Goal: Find specific page/section: Find specific page/section

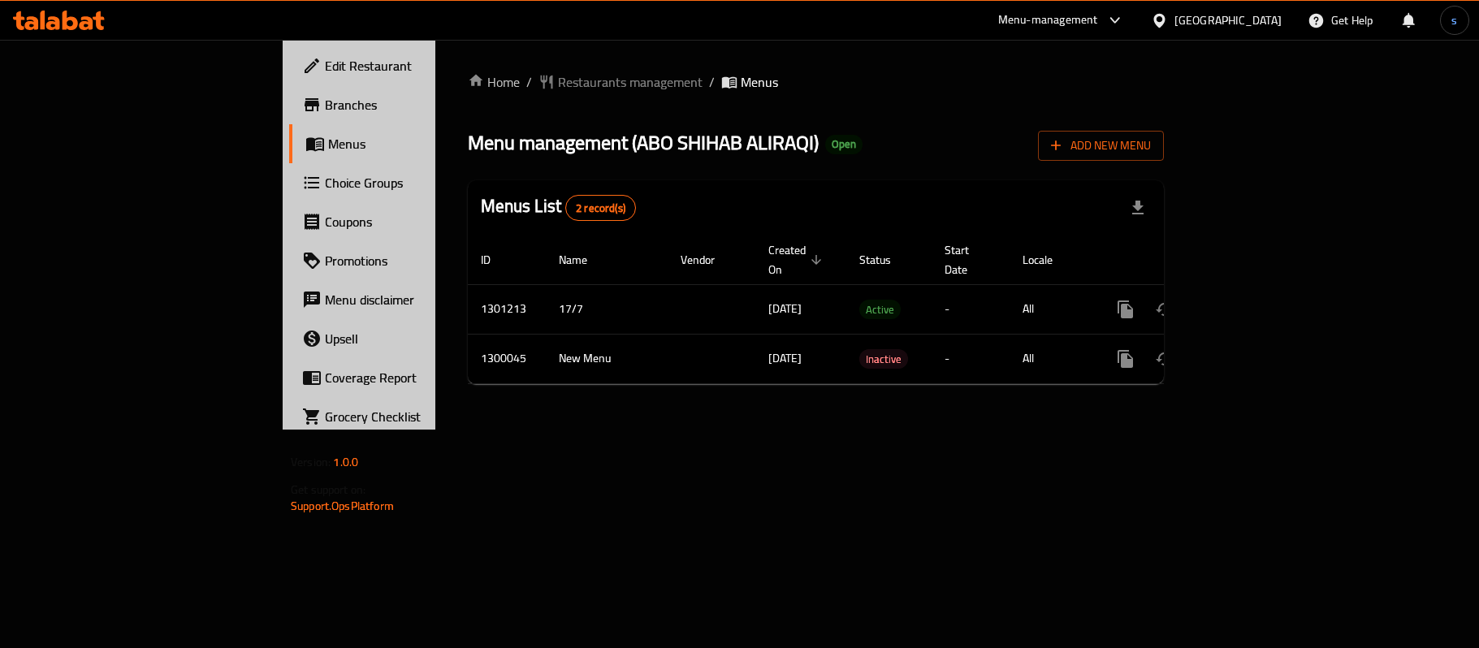
click at [1223, 24] on div "[GEOGRAPHIC_DATA]" at bounding box center [1228, 20] width 107 height 18
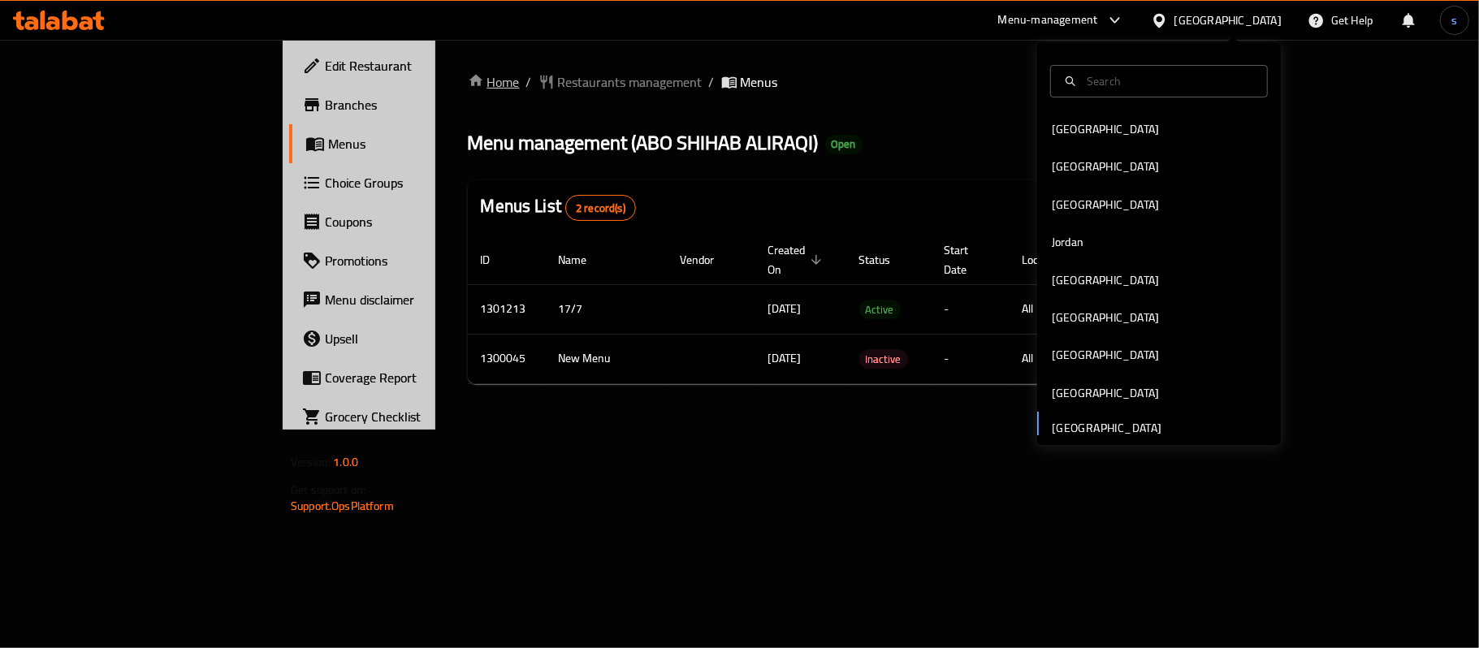
click at [468, 85] on link "Home" at bounding box center [494, 81] width 52 height 19
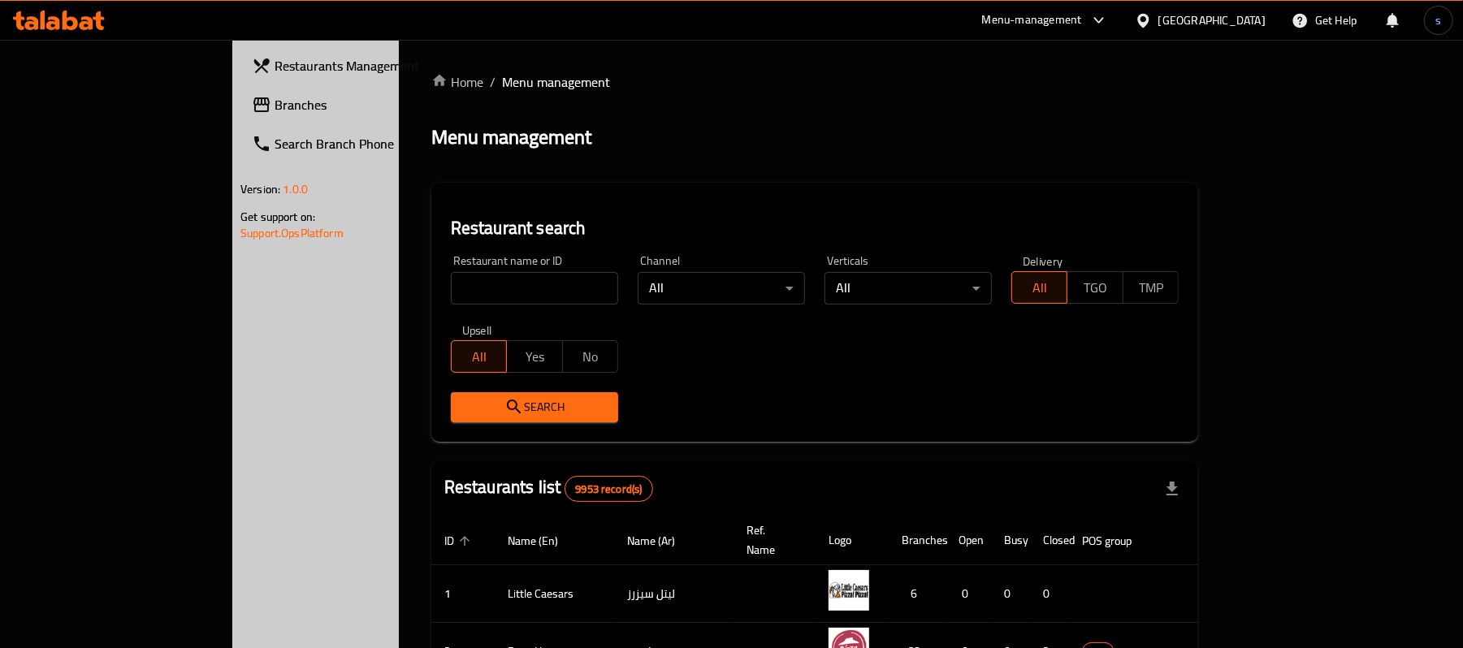
click at [239, 91] on link "Branches" at bounding box center [358, 104] width 238 height 39
click at [431, 78] on link "Home" at bounding box center [457, 81] width 52 height 19
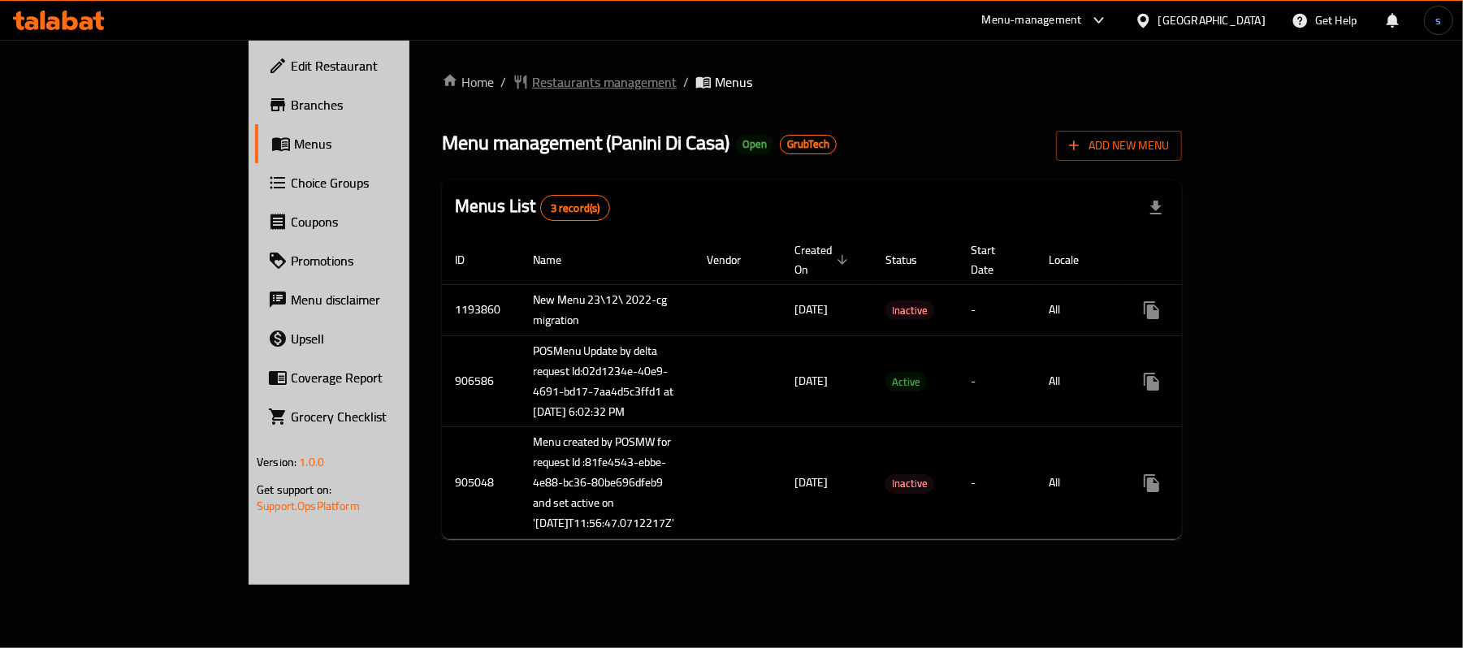
click at [532, 76] on span "Restaurants management" at bounding box center [604, 81] width 145 height 19
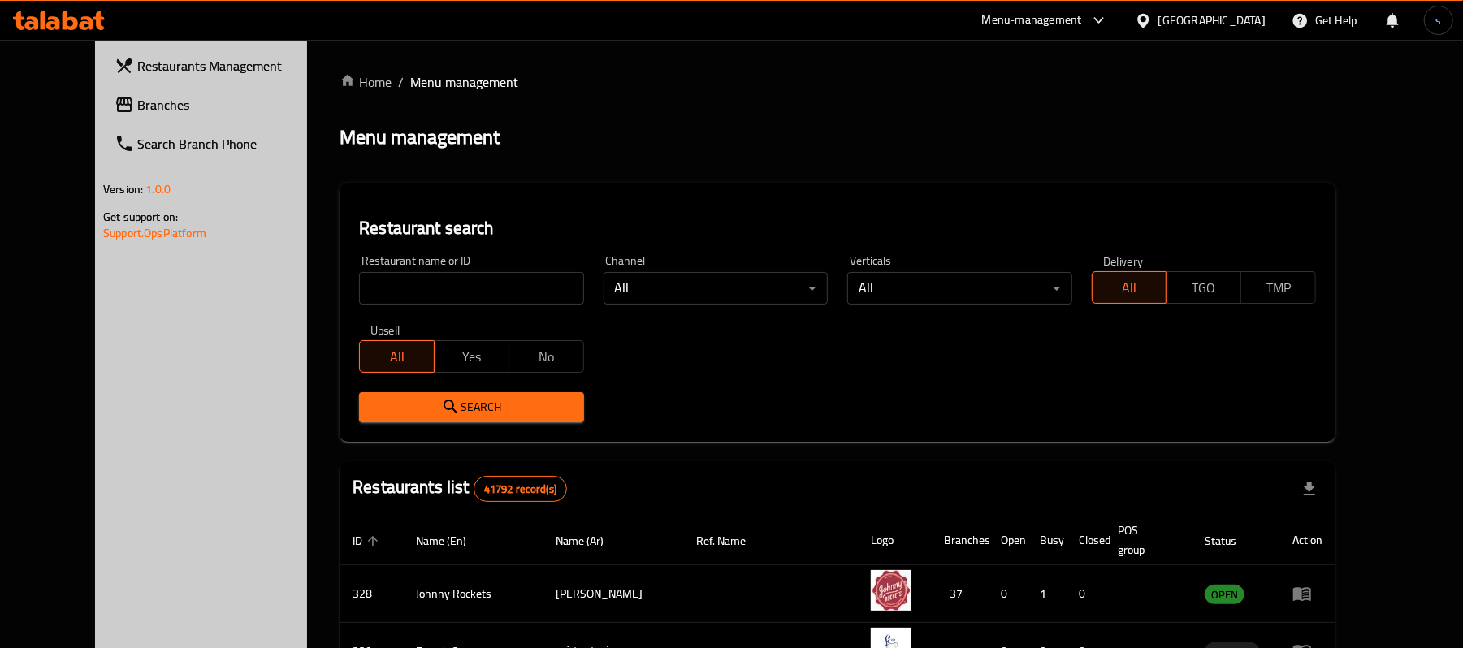
click at [401, 274] on input "search" at bounding box center [471, 288] width 224 height 32
paste input "20168"
type input "20168"
click button "Search" at bounding box center [471, 407] width 224 height 30
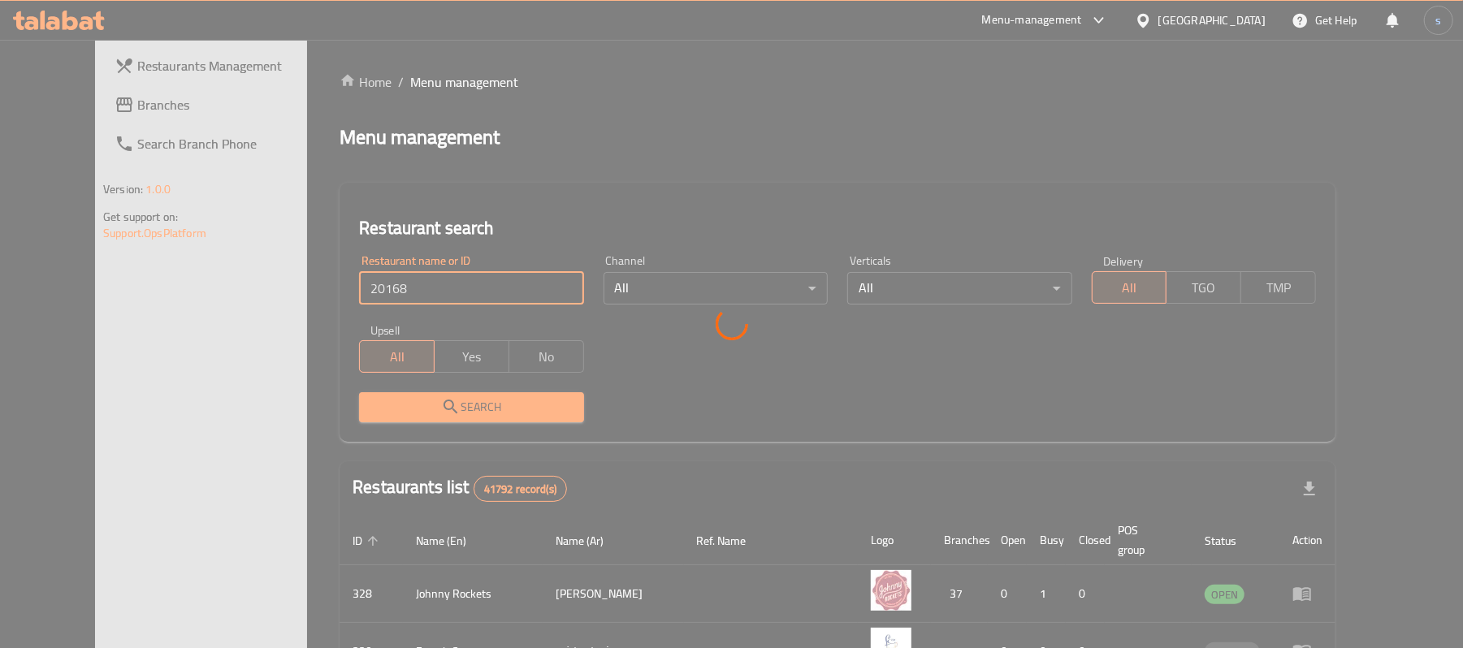
click button "Search" at bounding box center [471, 407] width 224 height 30
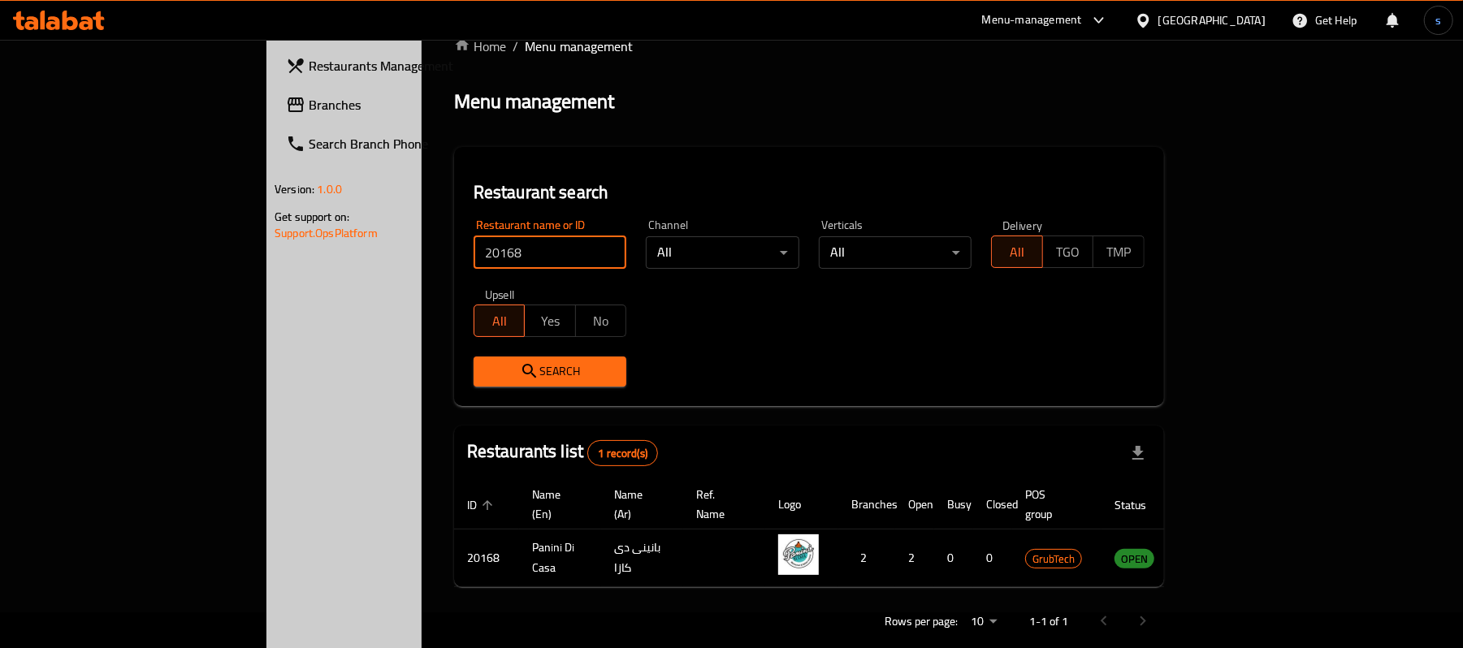
scroll to position [45, 0]
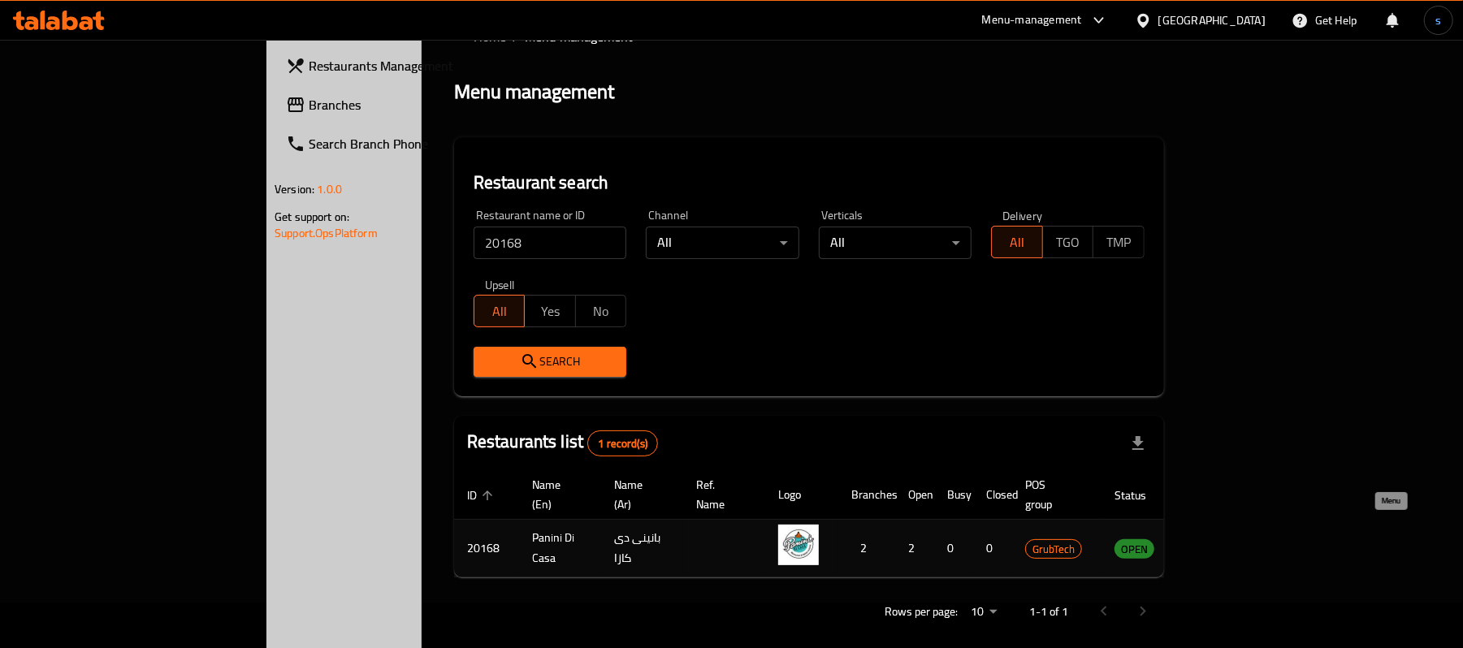
click at [1219, 543] on icon "enhanced table" at bounding box center [1210, 550] width 18 height 14
